Goal: Transaction & Acquisition: Purchase product/service

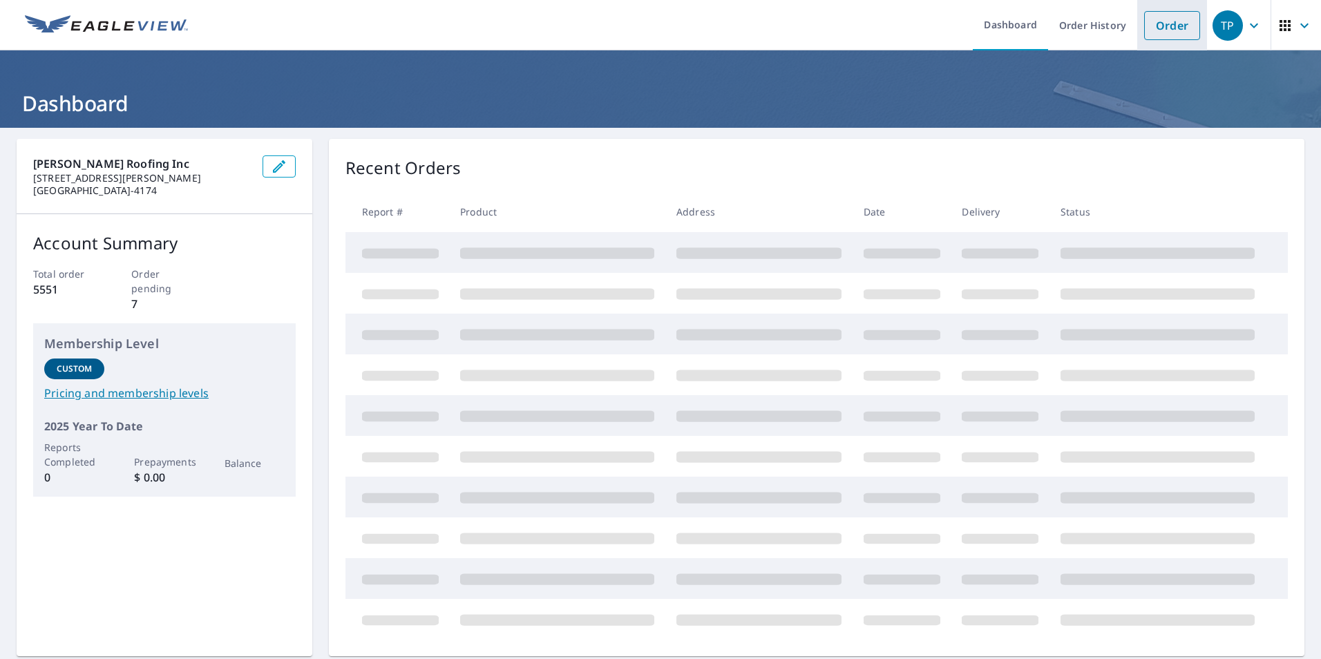
click at [1172, 28] on link "Order" at bounding box center [1172, 25] width 56 height 29
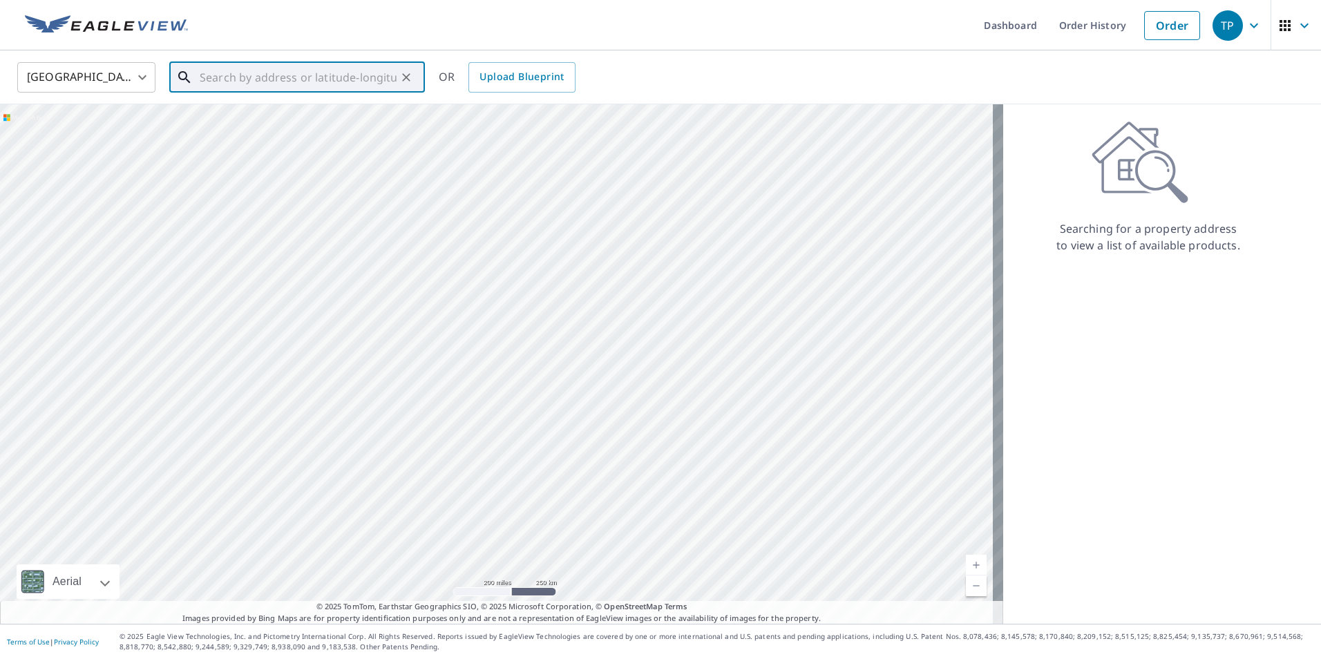
click at [218, 77] on input "text" at bounding box center [298, 77] width 197 height 39
type input "2"
click at [240, 128] on p "[GEOGRAPHIC_DATA], [GEOGRAPHIC_DATA] 97365" at bounding box center [305, 140] width 217 height 28
type input "[STREET_ADDRESS][PERSON_NAME]"
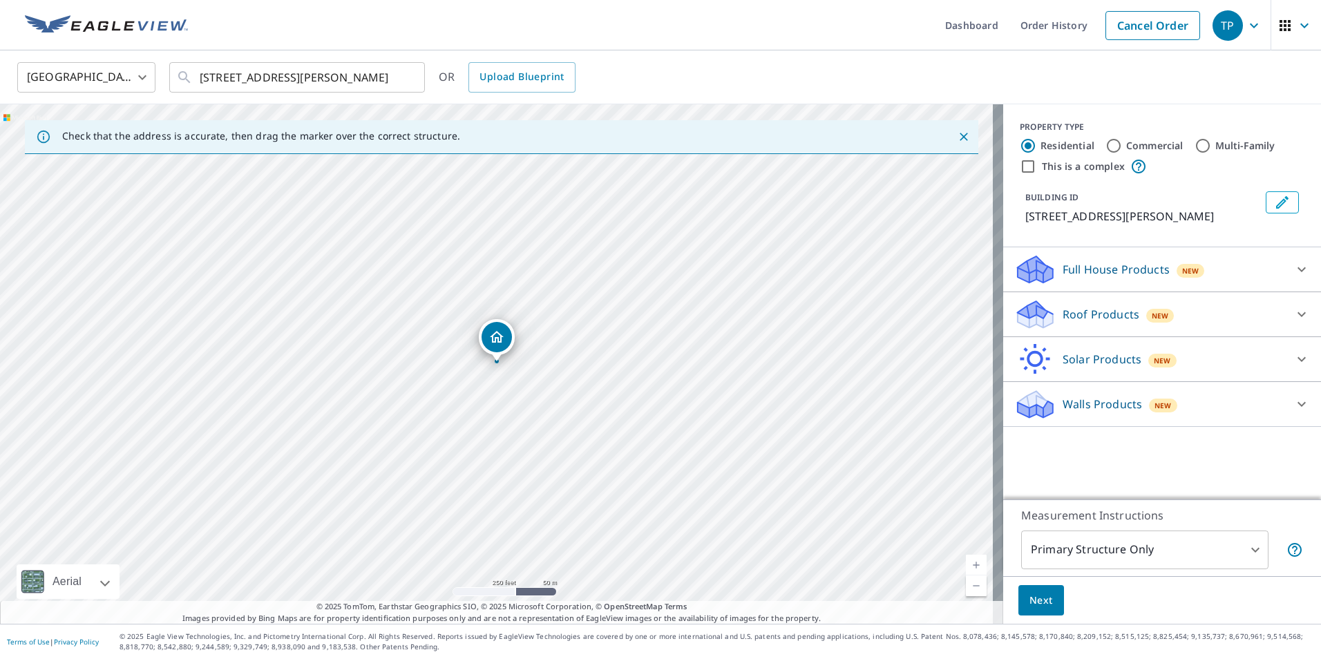
click at [1030, 313] on icon at bounding box center [1035, 309] width 35 height 17
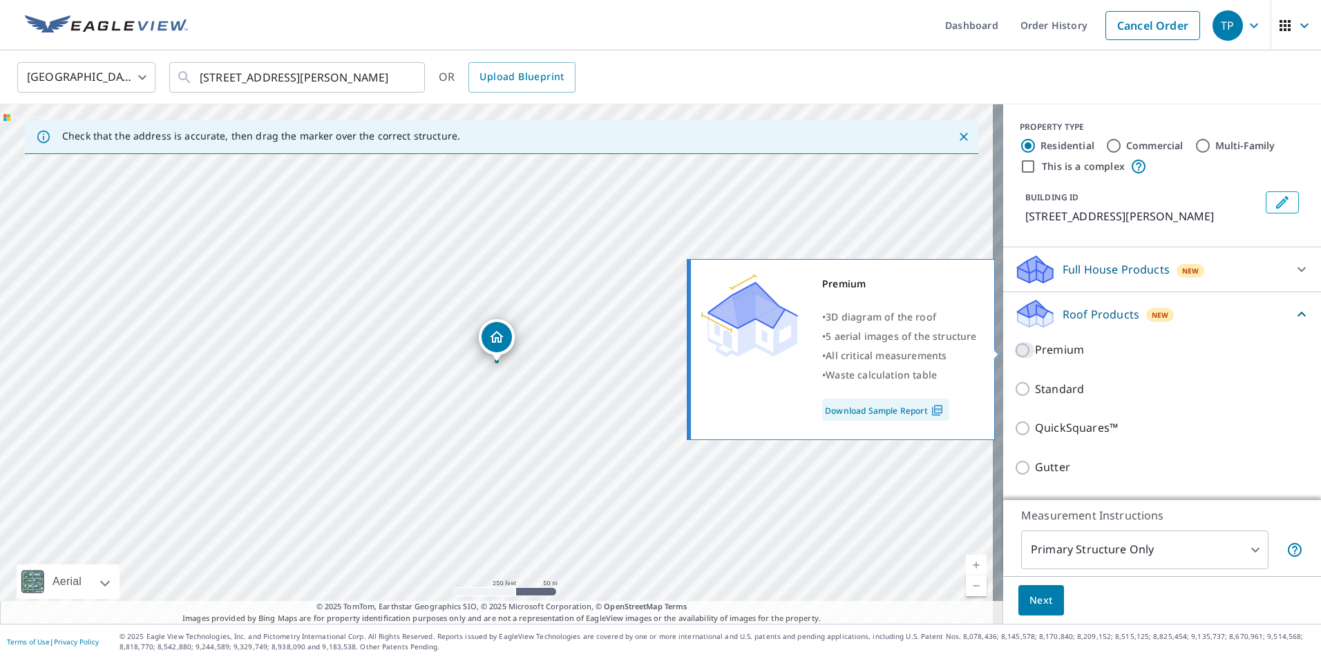
click at [1015, 348] on input "Premium" at bounding box center [1024, 350] width 21 height 17
checkbox input "true"
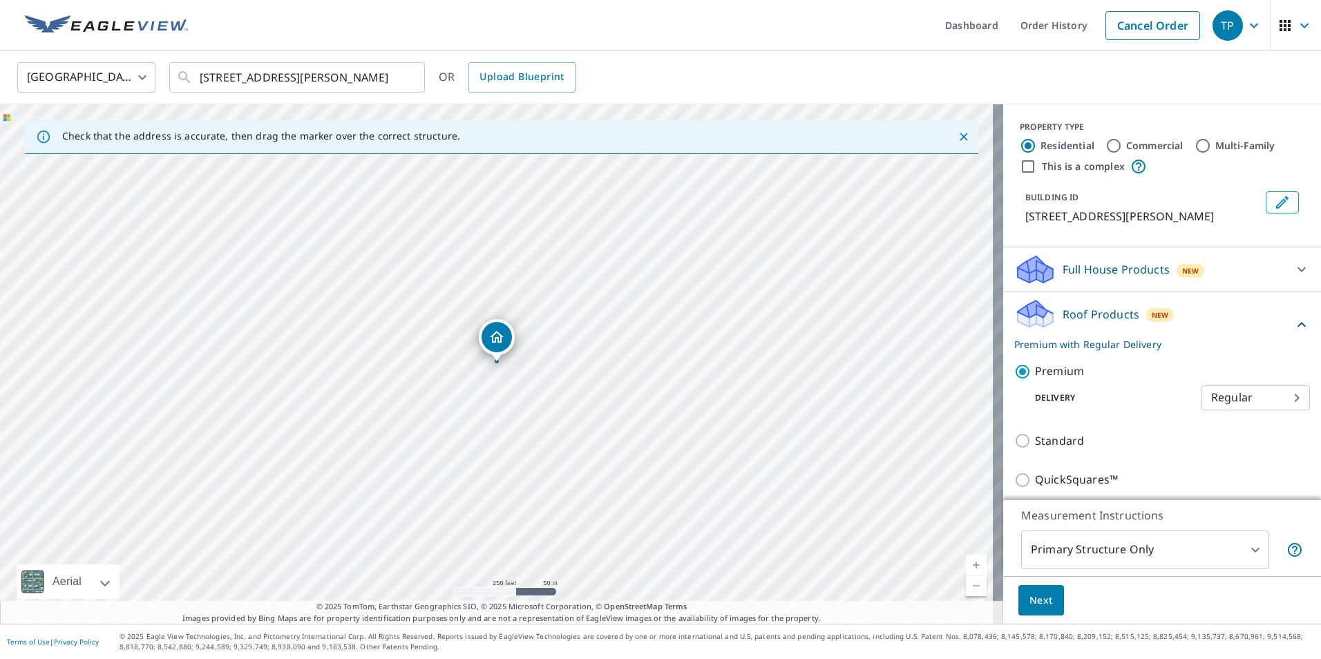
click at [1029, 599] on span "Next" at bounding box center [1040, 600] width 23 height 17
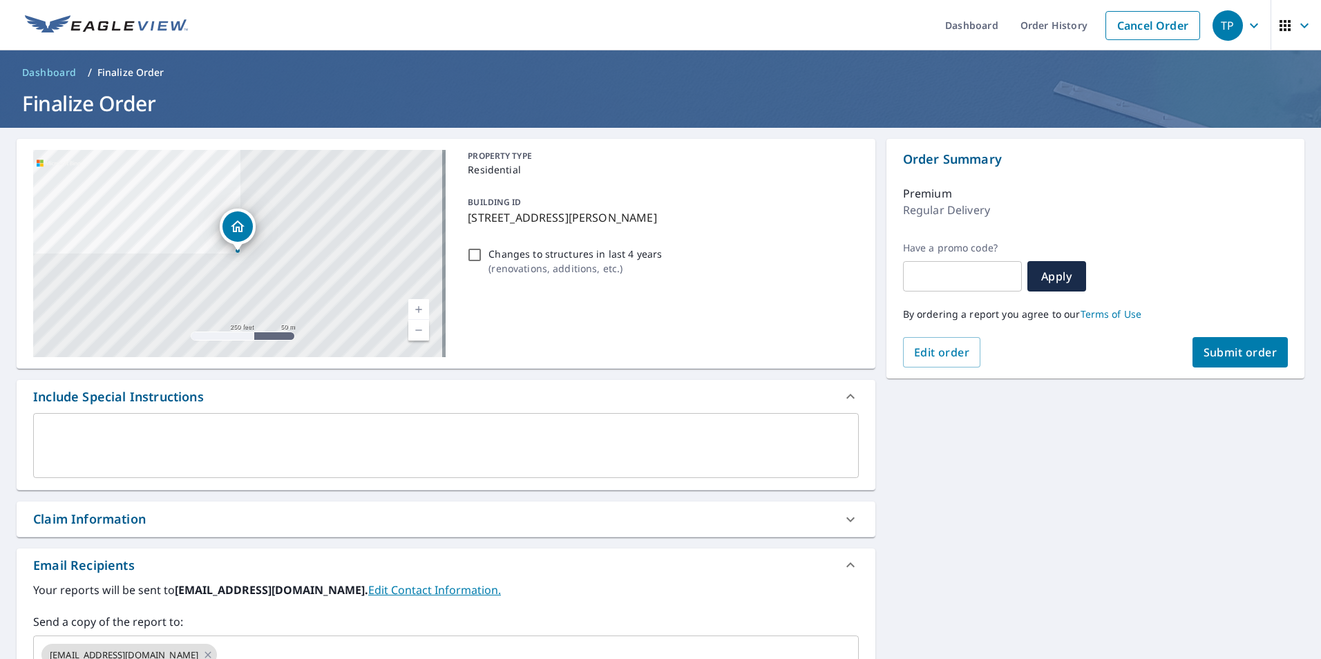
click at [1209, 343] on button "Submit order" at bounding box center [1240, 352] width 96 height 30
